Goal: Task Accomplishment & Management: Manage account settings

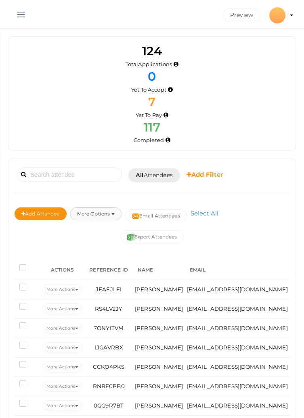
click at [104, 216] on button "More Options" at bounding box center [95, 213] width 51 height 13
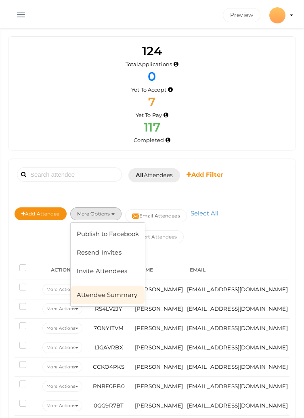
click at [102, 295] on link "Attendee Summary" at bounding box center [108, 294] width 75 height 19
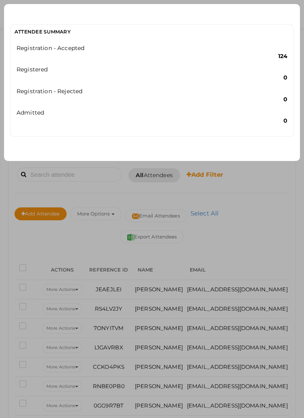
click at [33, 47] on div "Registration - Accepted" at bounding box center [151, 48] width 283 height 8
click at [39, 48] on div "Registration - Accepted" at bounding box center [151, 48] width 283 height 8
click at [37, 46] on div "Registration - Accepted" at bounding box center [151, 48] width 283 height 8
click at [89, 185] on div "Attendee Summary Registration - Accepted 124 Registered 0 Registration - Reject…" at bounding box center [152, 209] width 304 height 418
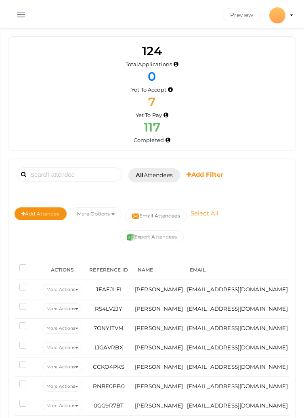
click at [210, 211] on link "Select All" at bounding box center [204, 213] width 32 height 8
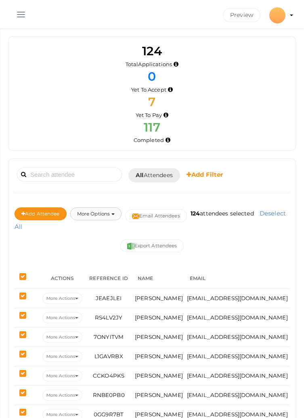
click at [91, 209] on button "More Options" at bounding box center [95, 213] width 51 height 13
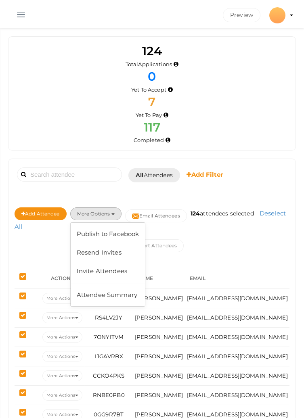
click at [35, 248] on div "Export Attendees" at bounding box center [152, 245] width 275 height 13
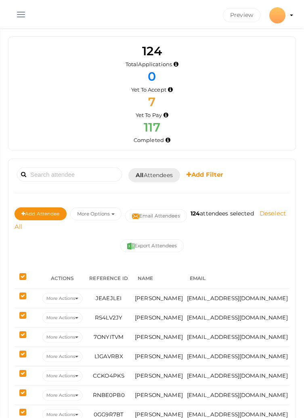
click at [25, 228] on link "Deselect All" at bounding box center [150, 219] width 271 height 21
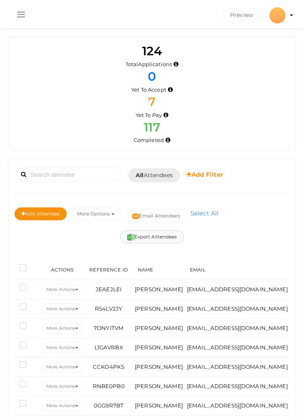
click at [135, 236] on button "Export Attendees" at bounding box center [152, 236] width 64 height 13
